Goal: Register for event/course

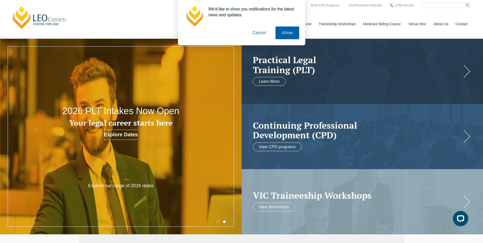
click at [292, 35] on button "Allow" at bounding box center [287, 33] width 23 height 13
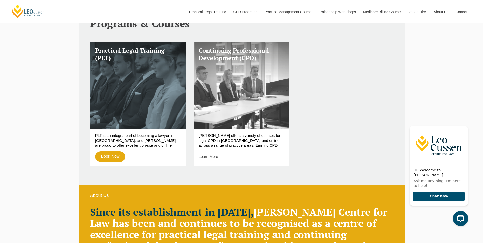
scroll to position [210, 0]
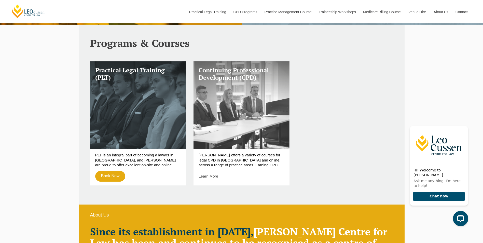
click at [242, 82] on link "Continuing Professional Development (CPD)" at bounding box center [242, 104] width 96 height 87
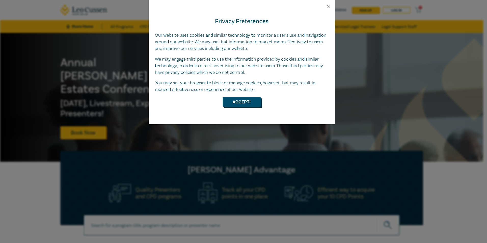
click at [246, 104] on button "Accept!" at bounding box center [242, 102] width 38 height 10
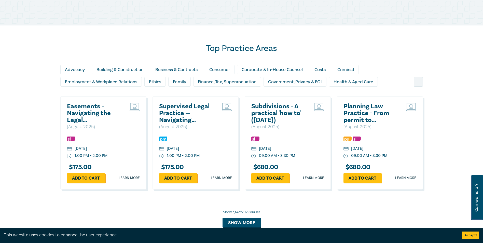
scroll to position [408, 0]
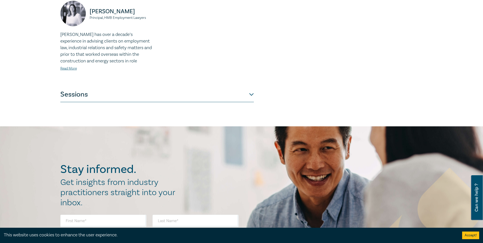
scroll to position [229, 0]
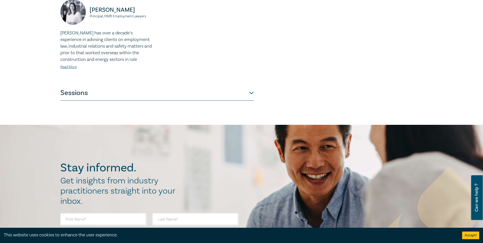
click at [250, 88] on button "Sessions" at bounding box center [157, 92] width 194 height 15
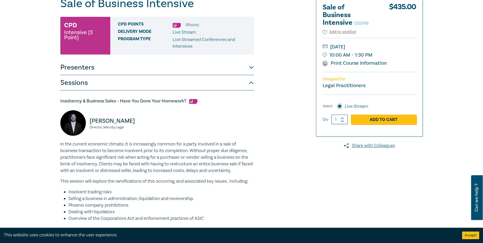
scroll to position [51, 0]
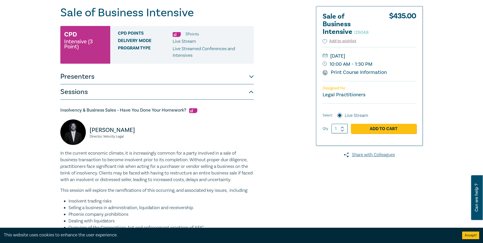
click at [252, 94] on button "Sessions" at bounding box center [157, 91] width 194 height 15
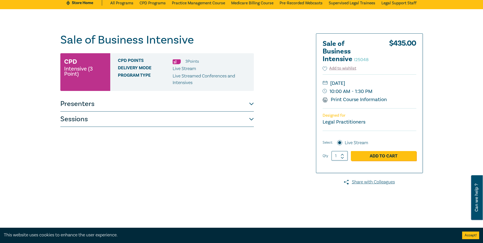
scroll to position [0, 0]
